Goal: Download file/media

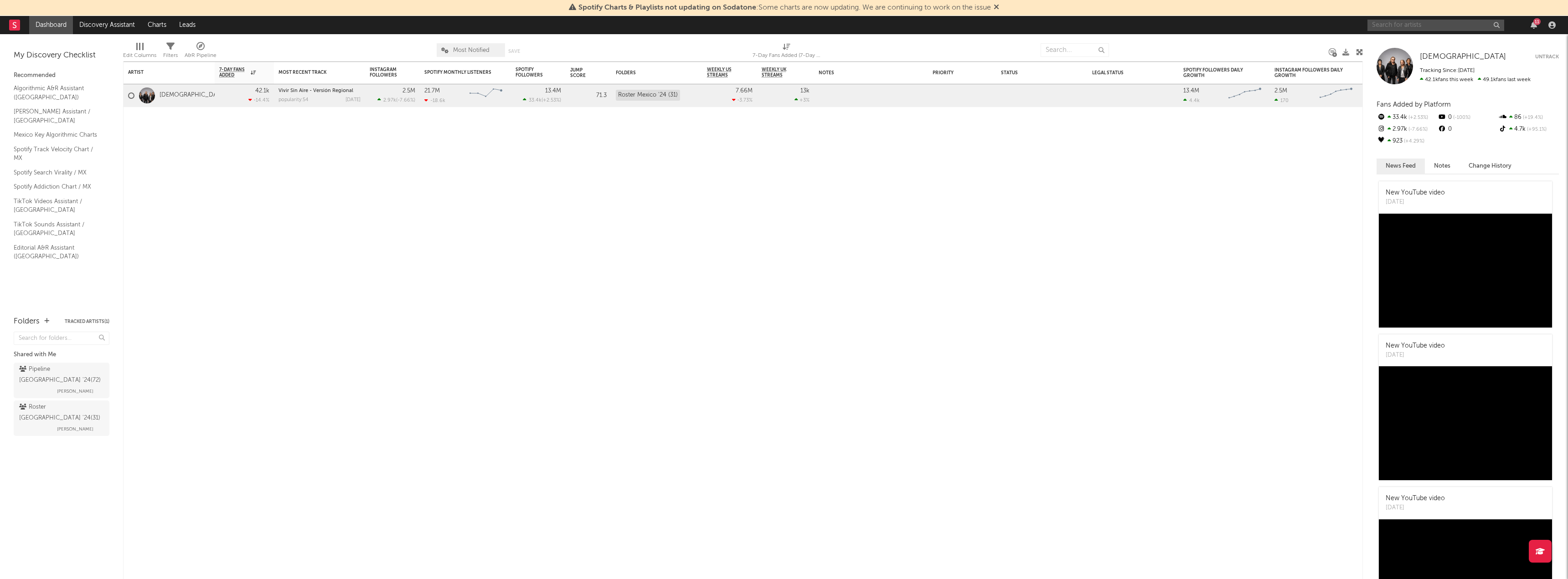
click at [1431, 21] on input "text" at bounding box center [1436, 25] width 137 height 12
type input "bellakath"
click at [1430, 48] on div "Bellakath" at bounding box center [1449, 43] width 100 height 11
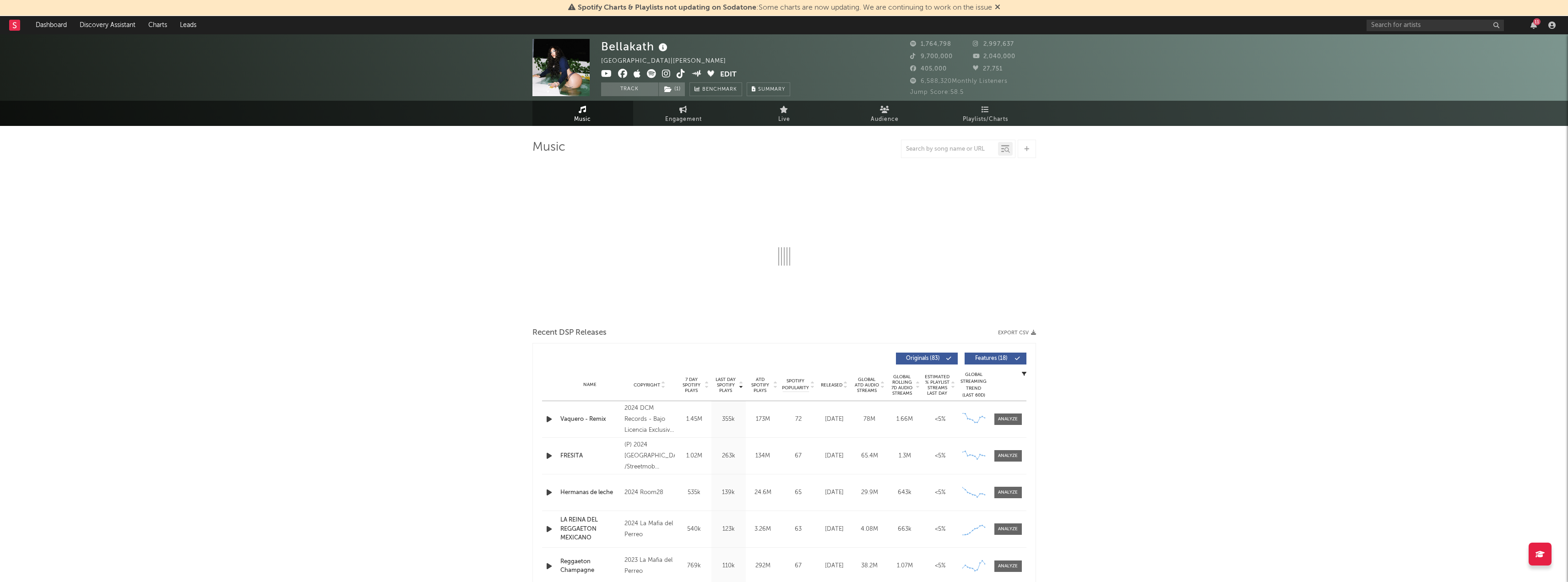
select select "6m"
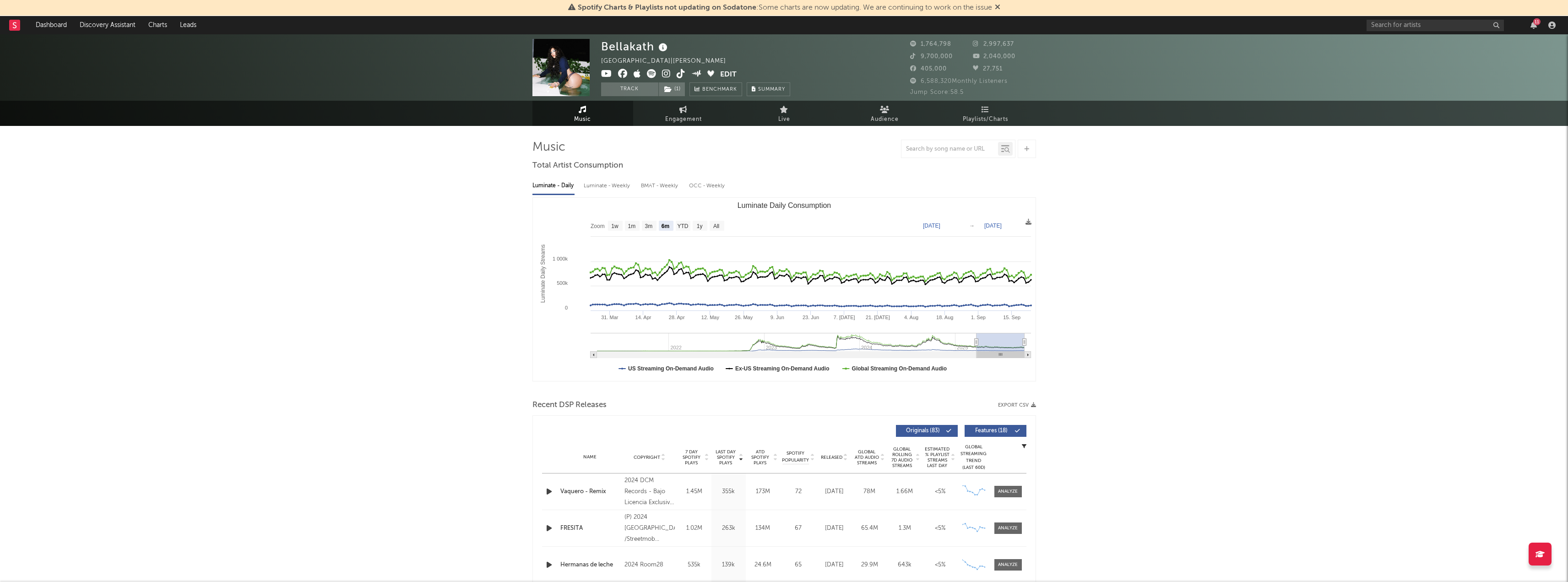
click at [1022, 407] on button "Export CSV" at bounding box center [1017, 405] width 38 height 6
